Goal: Transaction & Acquisition: Book appointment/travel/reservation

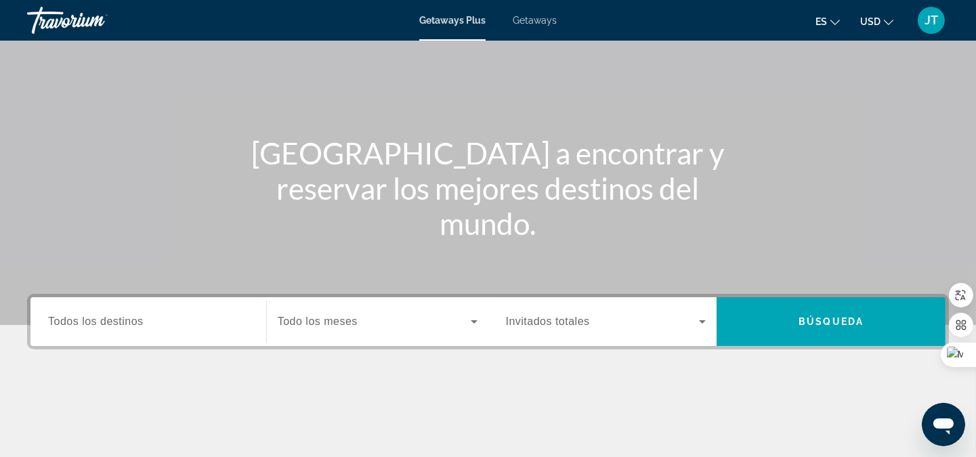
scroll to position [200, 0]
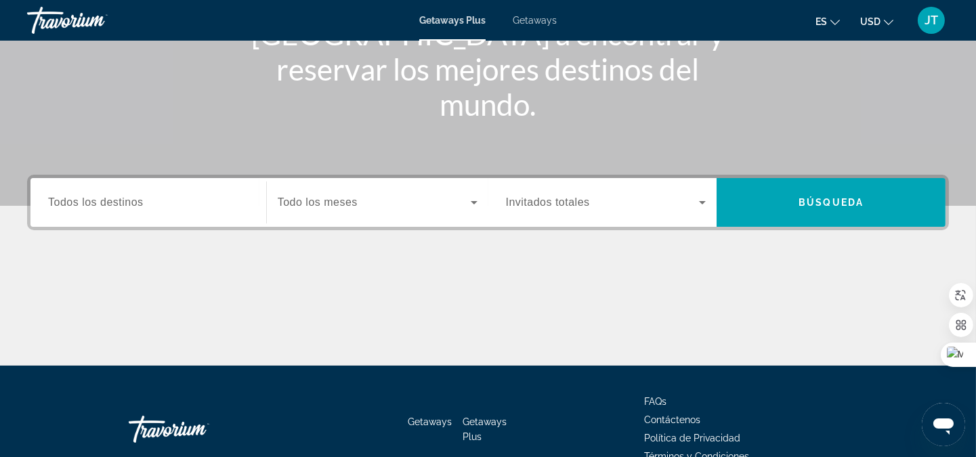
click at [137, 196] on span "Todos los destinos" at bounding box center [96, 202] width 96 height 12
click at [137, 196] on input "Destination Todos los destinos" at bounding box center [148, 203] width 200 height 16
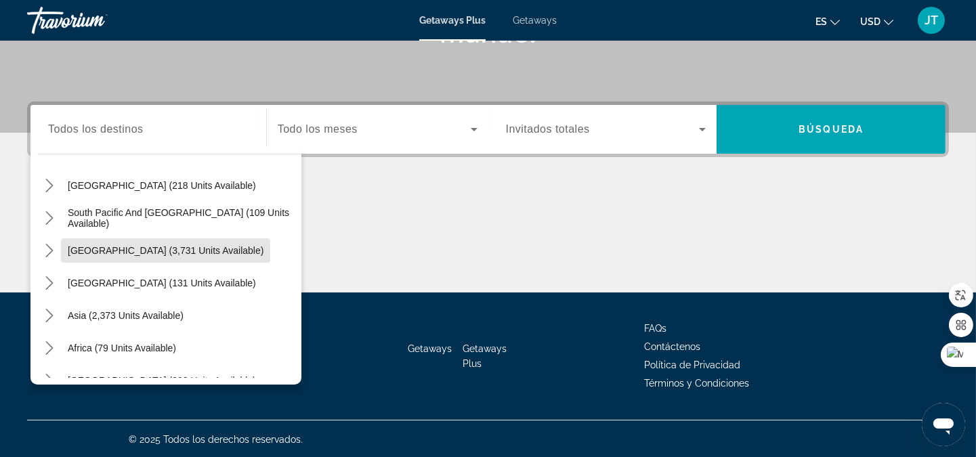
click at [190, 253] on span "South America (3,731 units available)" at bounding box center [166, 250] width 196 height 11
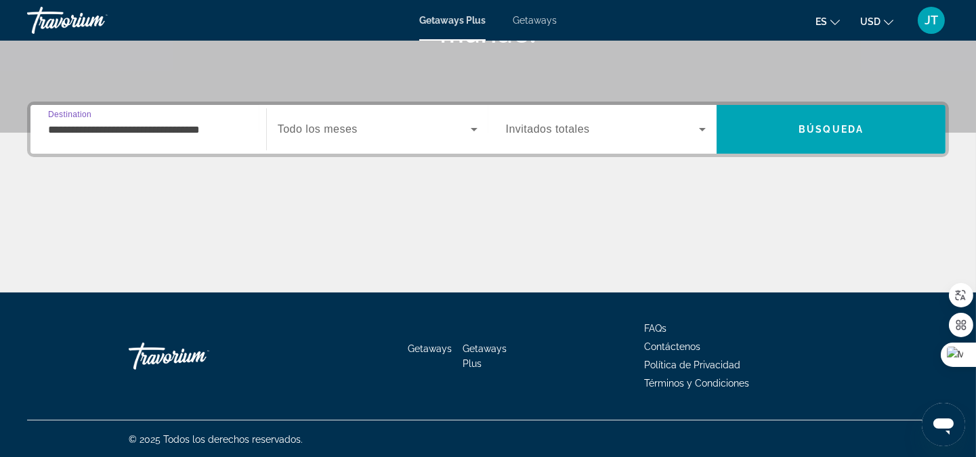
click at [198, 127] on input "**********" at bounding box center [148, 130] width 200 height 16
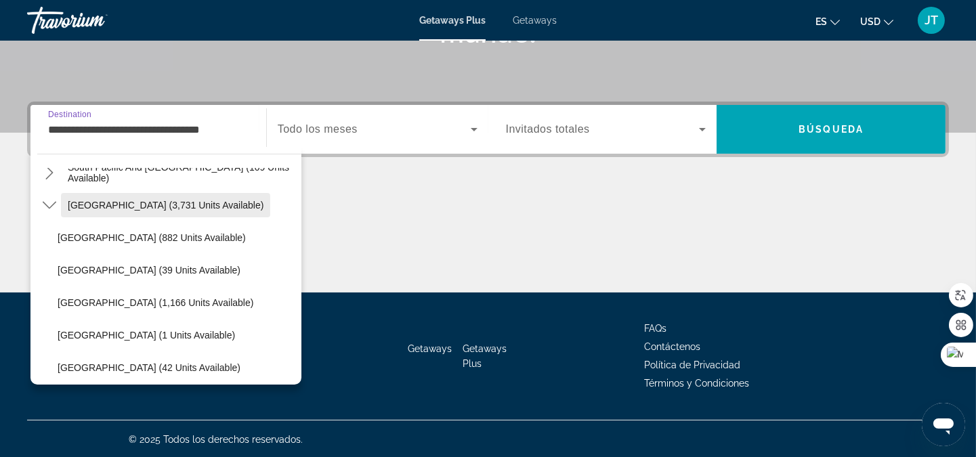
scroll to position [278, 0]
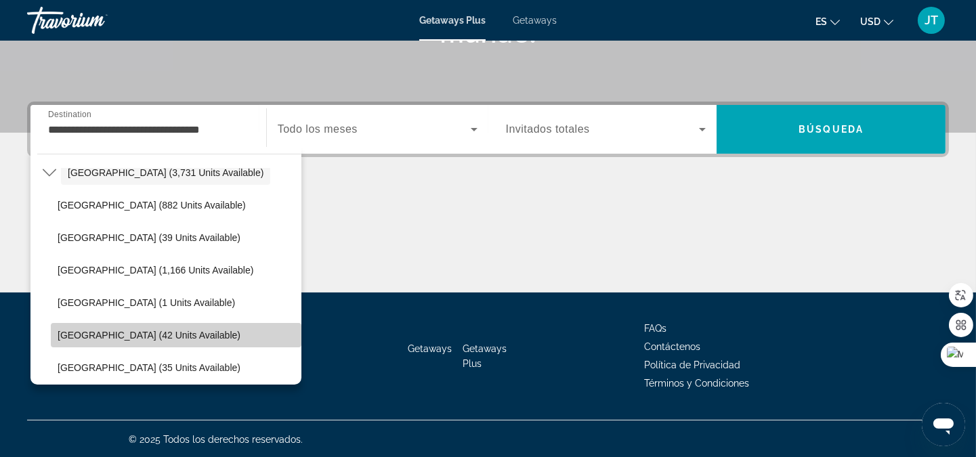
click at [186, 322] on span "Select destination: Colombia (42 units available)" at bounding box center [176, 335] width 251 height 33
type input "**********"
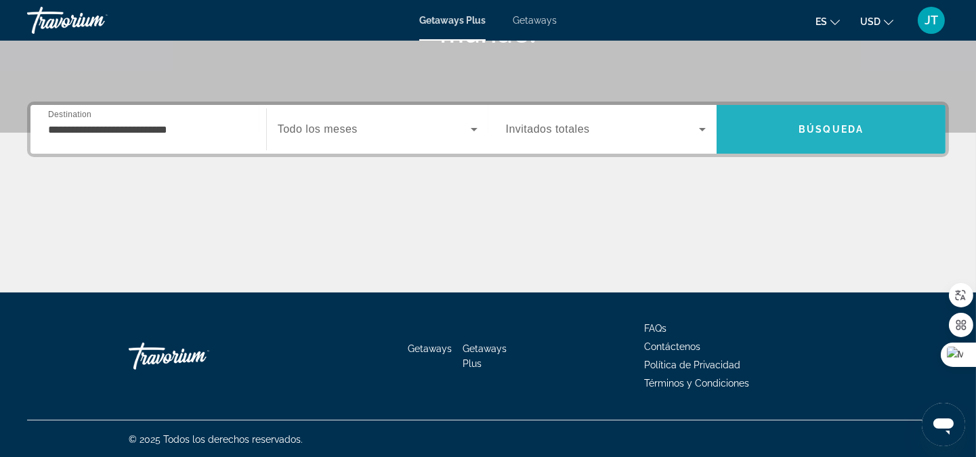
click at [784, 139] on span "Search" at bounding box center [831, 129] width 229 height 33
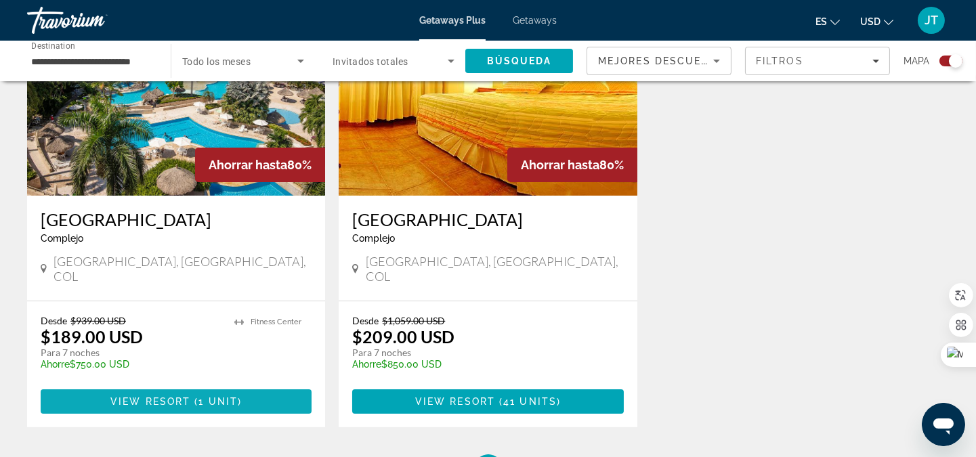
scroll to position [601, 0]
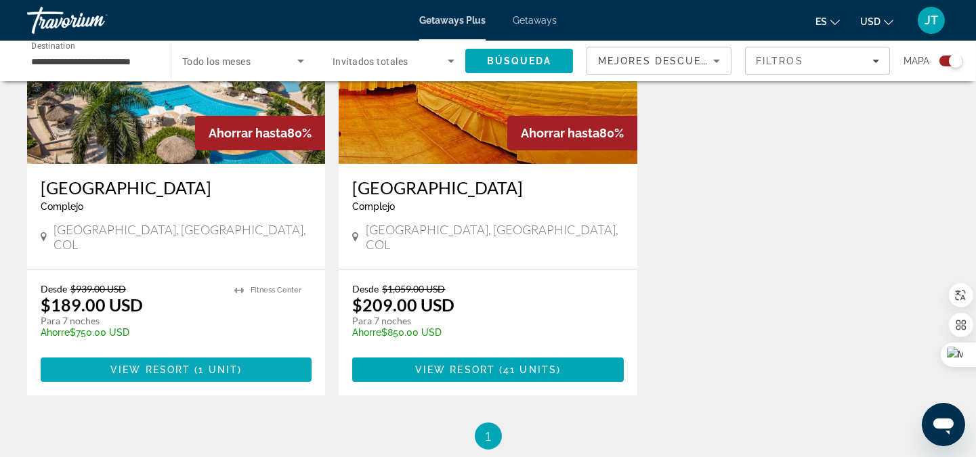
click at [148, 364] on span "View Resort" at bounding box center [150, 369] width 80 height 11
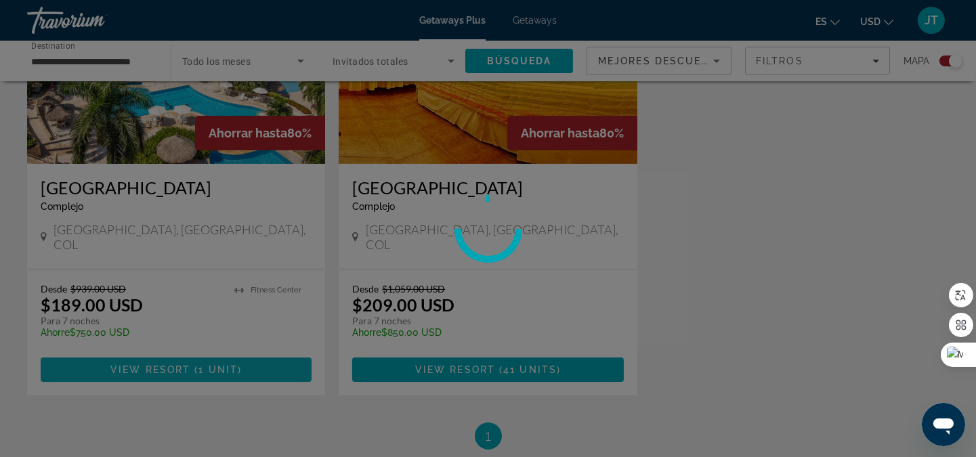
scroll to position [702, 0]
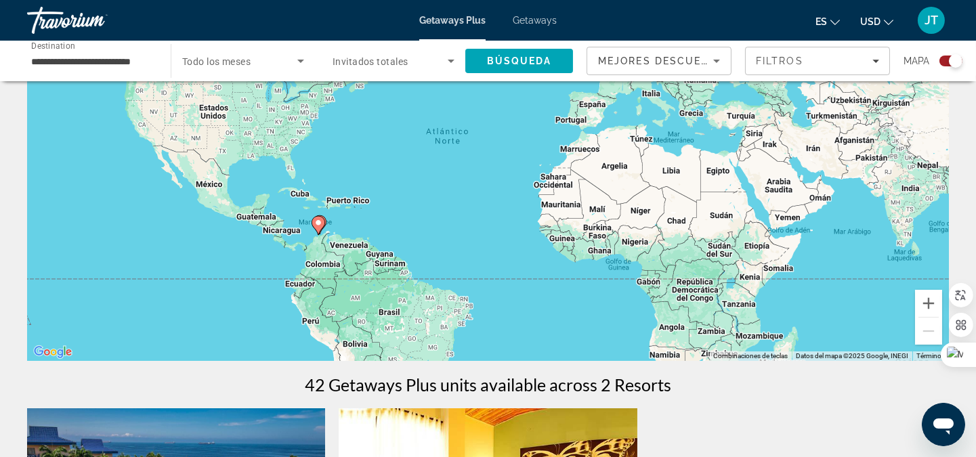
scroll to position [401, 0]
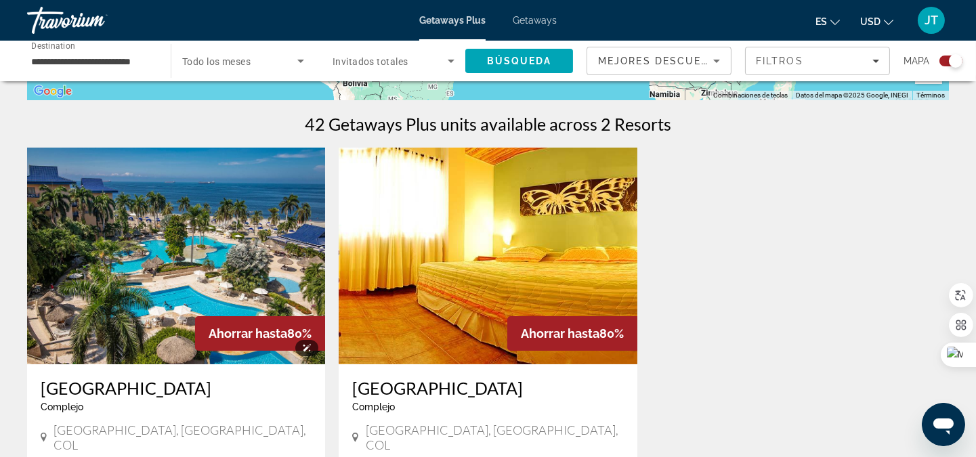
click at [289, 242] on img "Main content" at bounding box center [176, 256] width 298 height 217
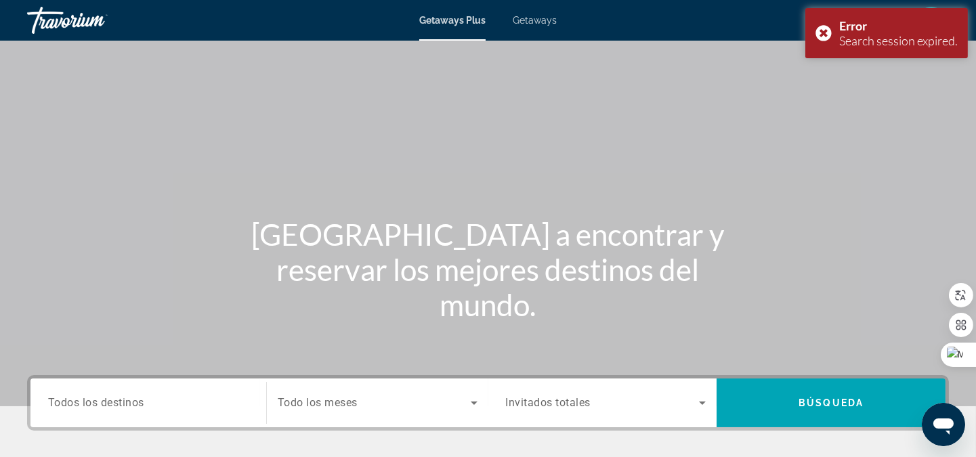
scroll to position [274, 0]
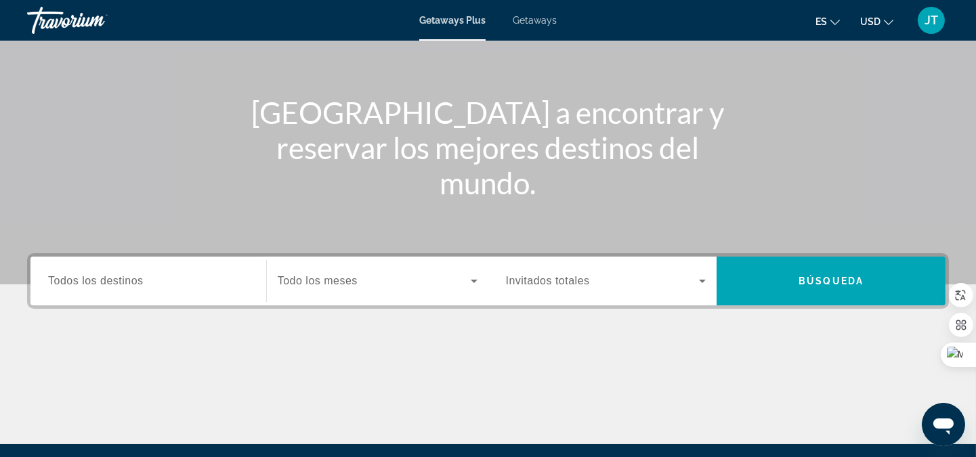
scroll to position [200, 0]
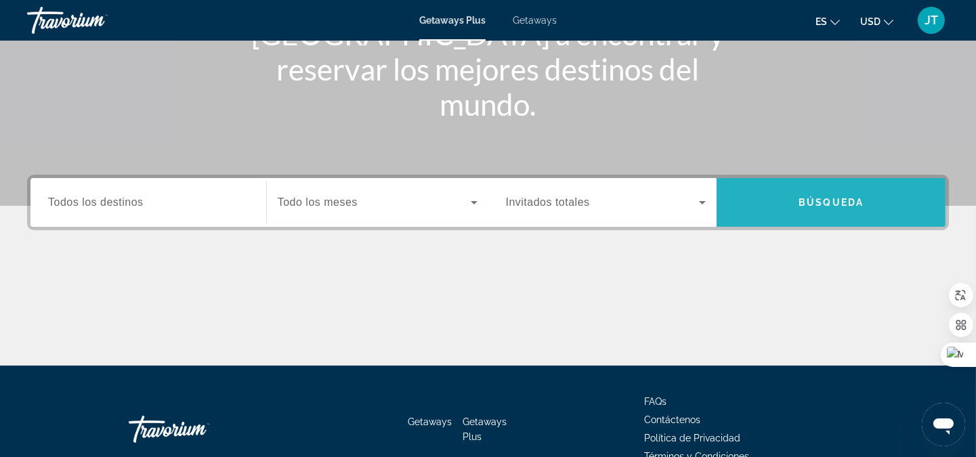
click at [857, 203] on span "Búsqueda" at bounding box center [831, 202] width 65 height 11
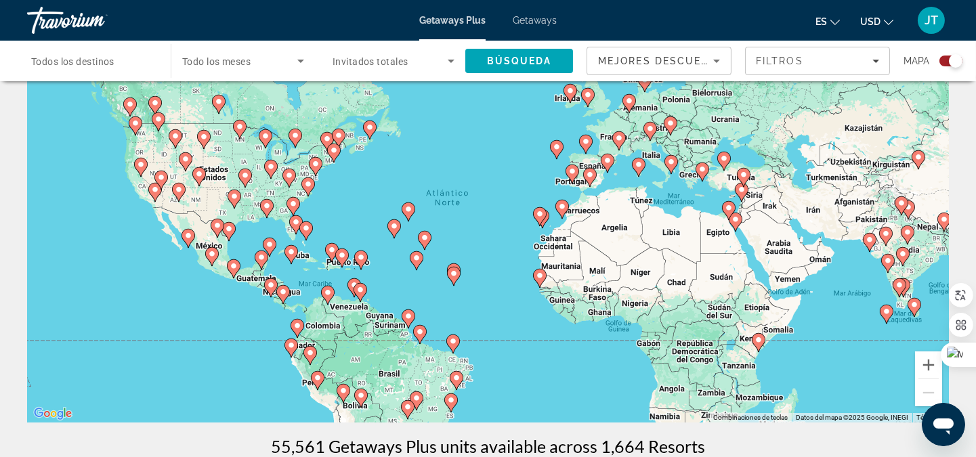
scroll to position [200, 0]
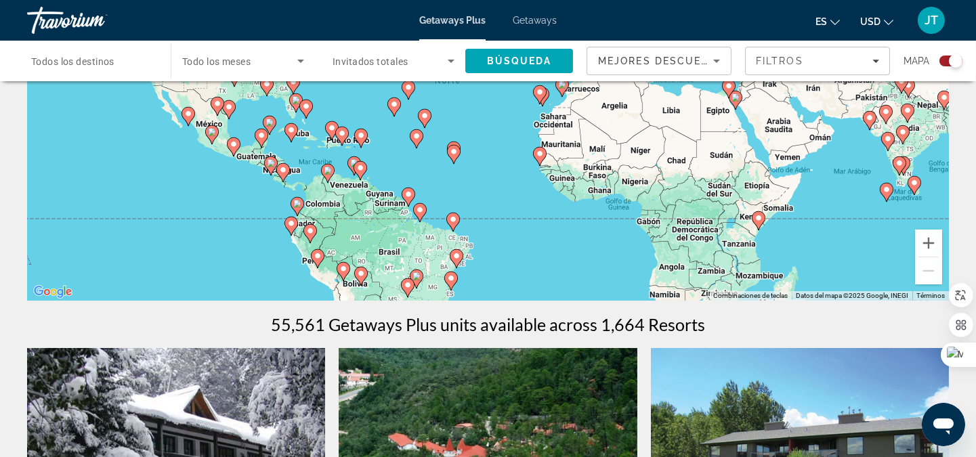
click at [332, 176] on gmp-advanced-marker "Main content" at bounding box center [328, 173] width 14 height 20
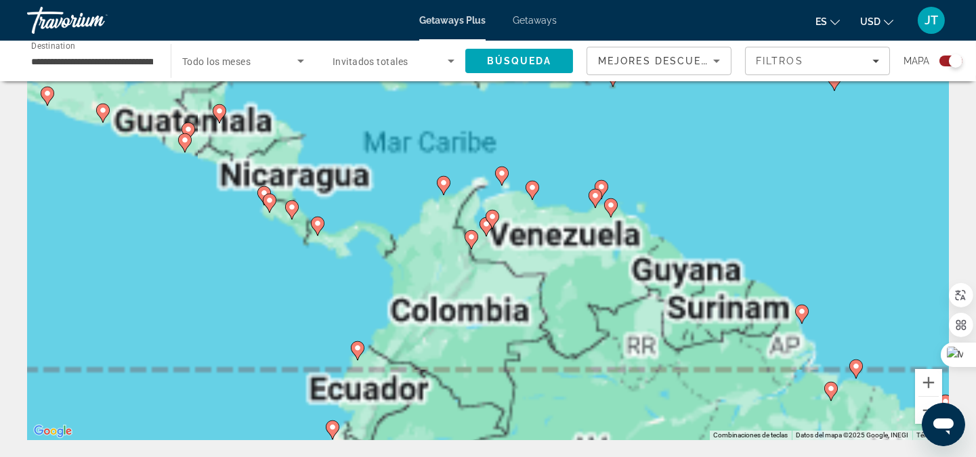
scroll to position [0, 0]
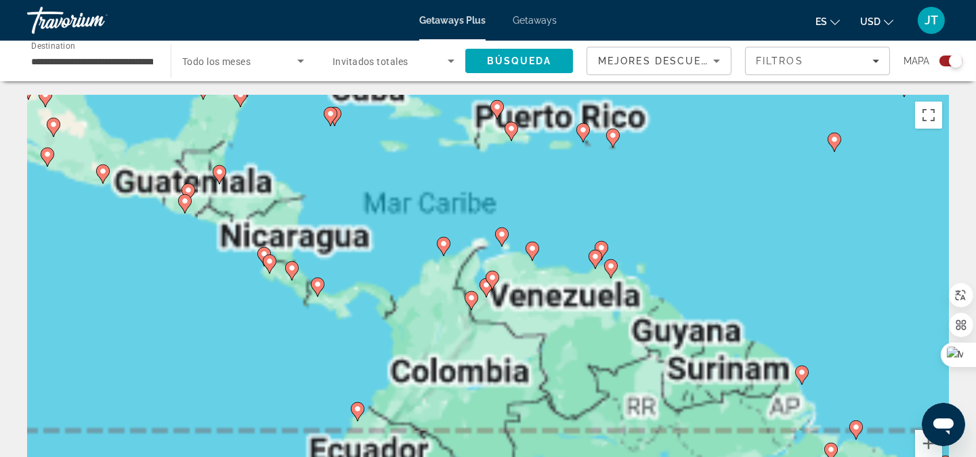
click at [444, 249] on icon "Main content" at bounding box center [443, 247] width 12 height 18
type input "**********"
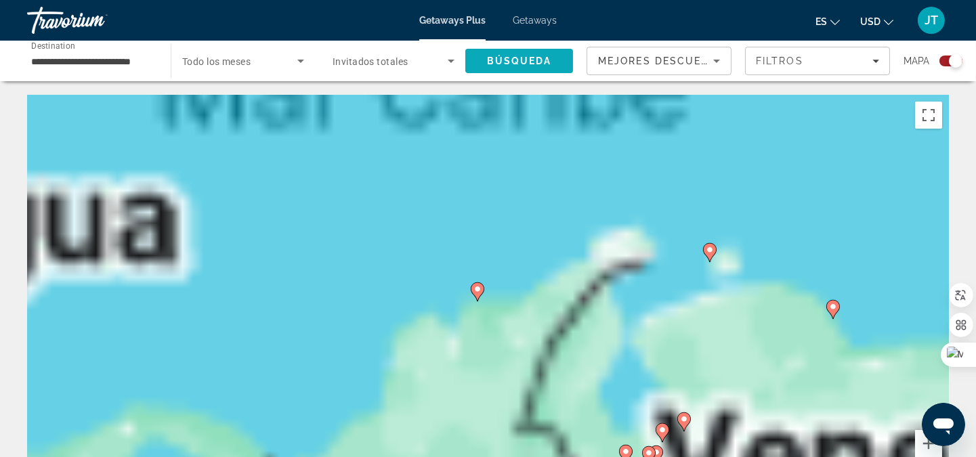
click at [536, 66] on button "Búsqueda" at bounding box center [519, 61] width 108 height 24
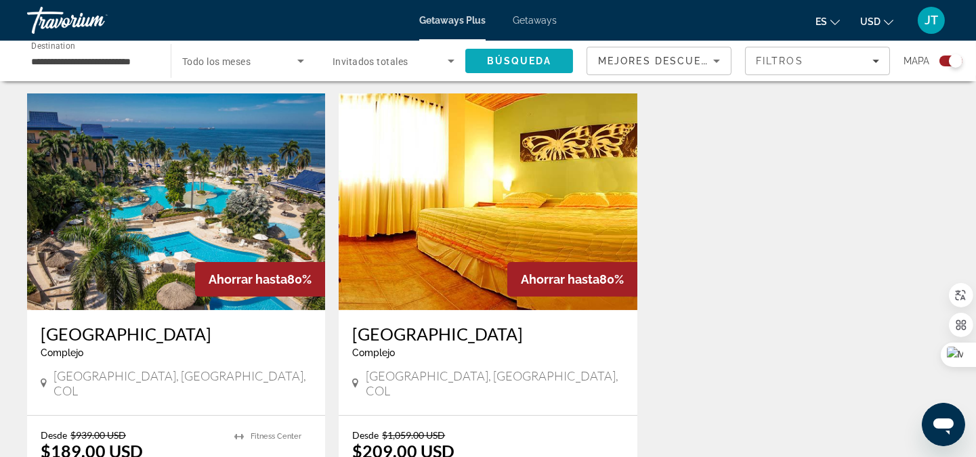
scroll to position [502, 0]
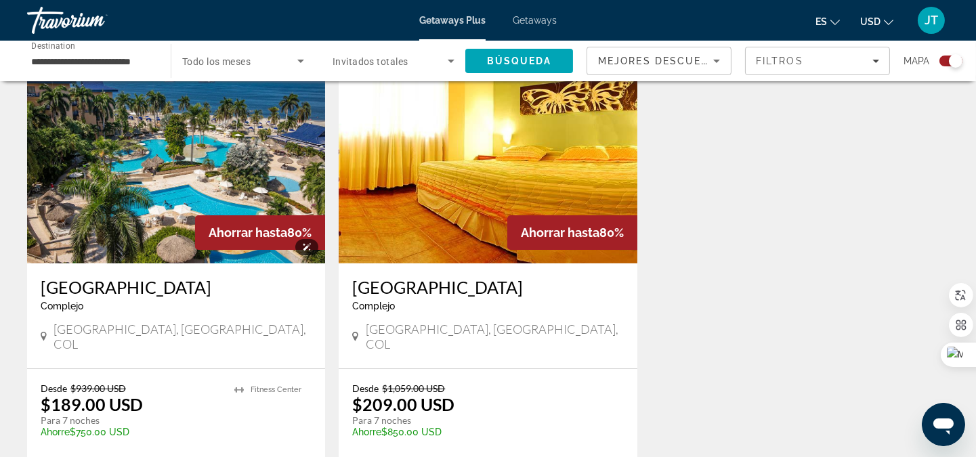
click at [185, 224] on img "Main content" at bounding box center [176, 155] width 298 height 217
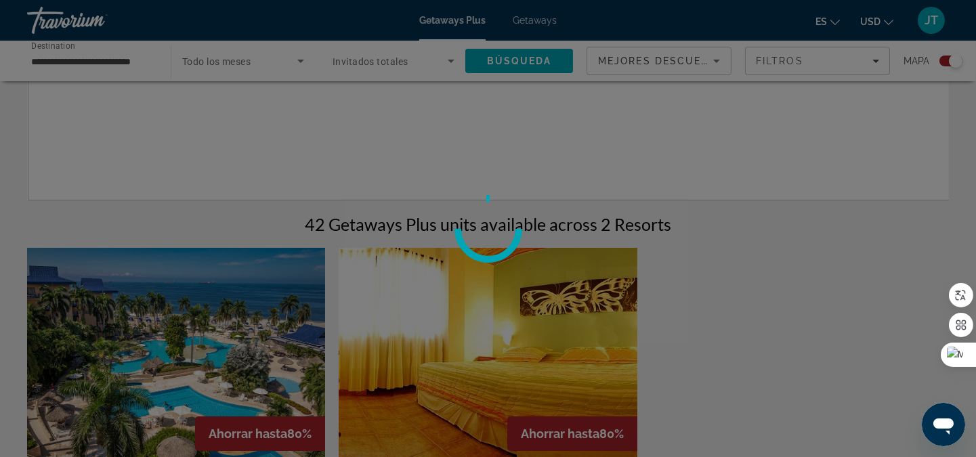
scroll to position [502, 0]
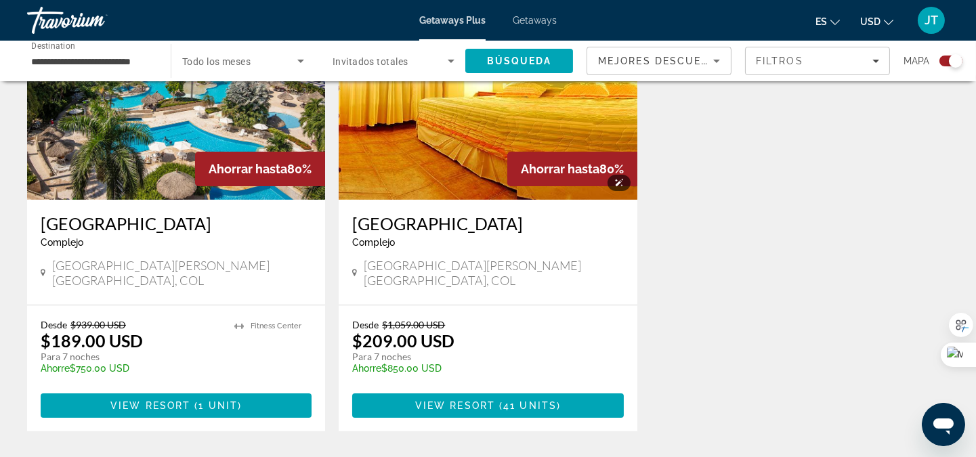
scroll to position [601, 0]
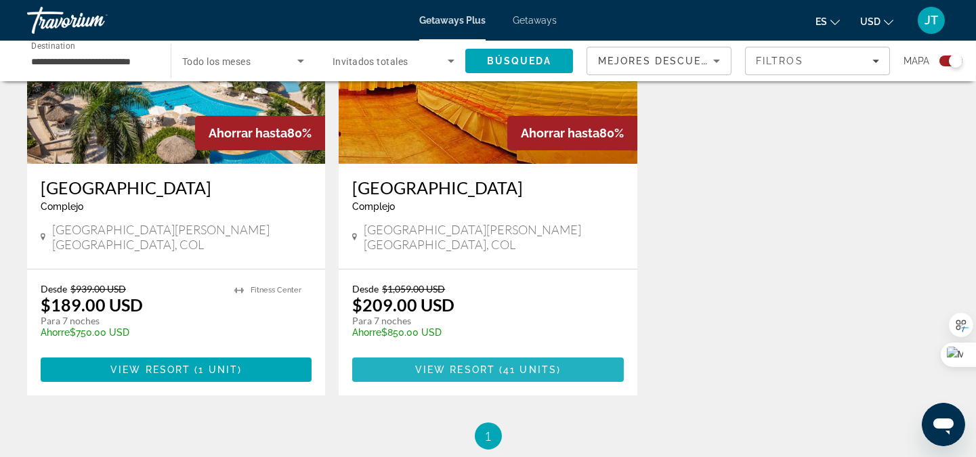
click at [455, 364] on span "View Resort" at bounding box center [455, 369] width 80 height 11
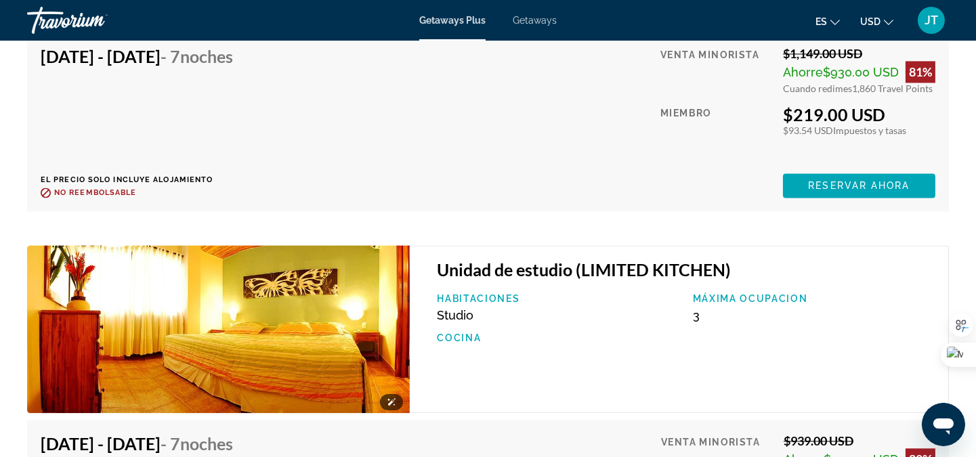
scroll to position [5017, 0]
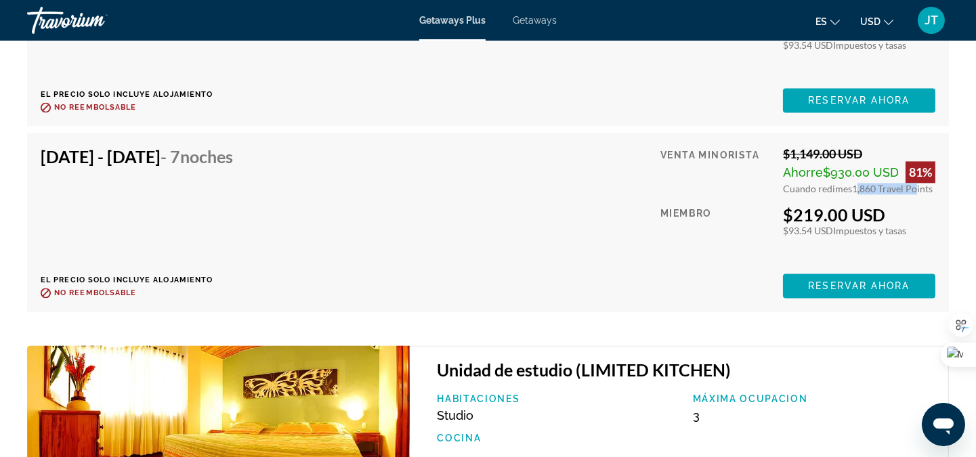
drag, startPoint x: 851, startPoint y: 188, endPoint x: 908, endPoint y: 193, distance: 57.1
click at [908, 193] on span "1,860 Travel Points" at bounding box center [892, 189] width 81 height 12
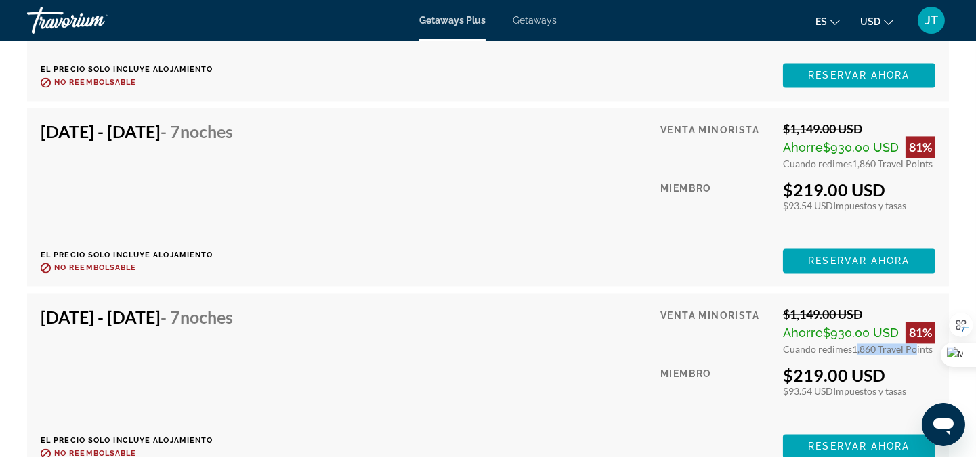
scroll to position [4916, 0]
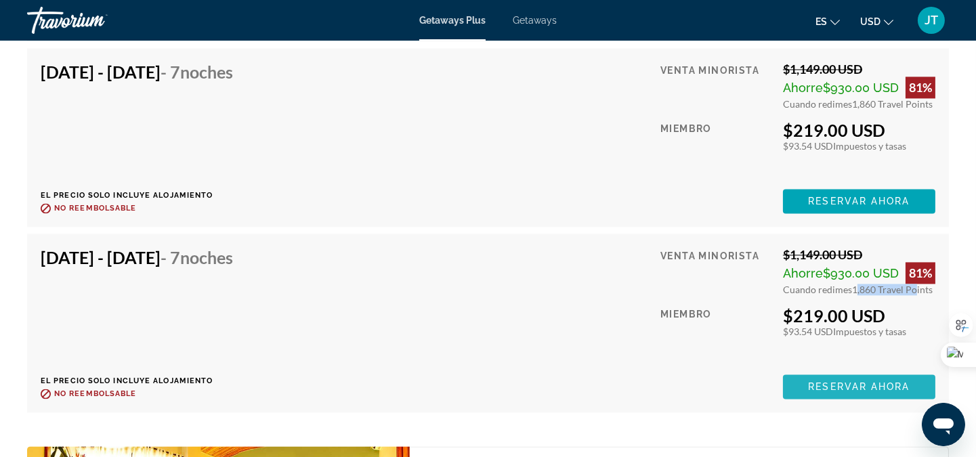
click at [824, 386] on span "Reservar ahora" at bounding box center [859, 386] width 102 height 11
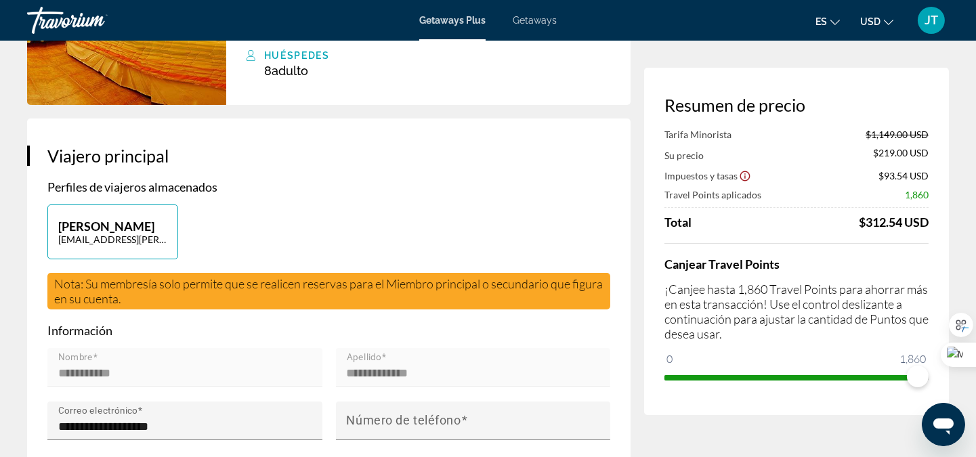
scroll to position [200, 0]
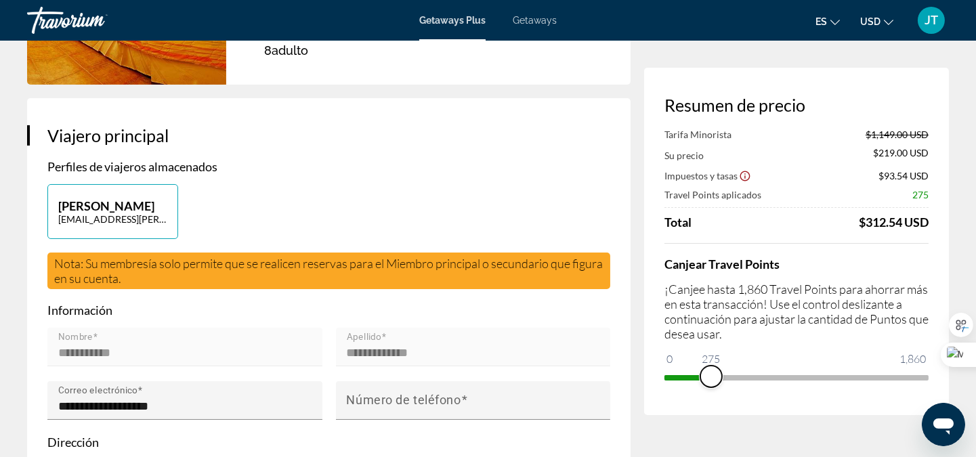
drag, startPoint x: 916, startPoint y: 368, endPoint x: 711, endPoint y: 379, distance: 204.8
click at [711, 379] on span "ngx-slider" at bounding box center [711, 377] width 22 height 22
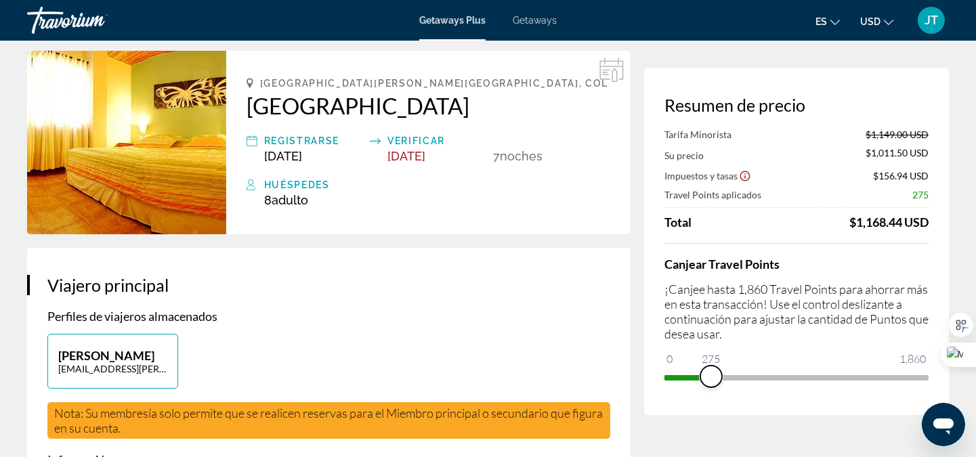
scroll to position [0, 0]
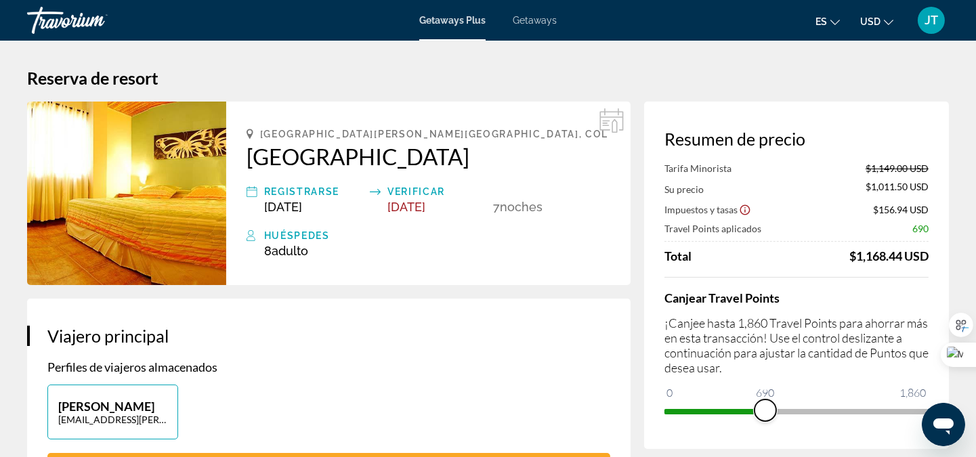
drag, startPoint x: 717, startPoint y: 413, endPoint x: 765, endPoint y: 415, distance: 48.8
click at [765, 415] on span "ngx-slider" at bounding box center [766, 411] width 22 height 22
